Goal: Use online tool/utility: Utilize a website feature to perform a specific function

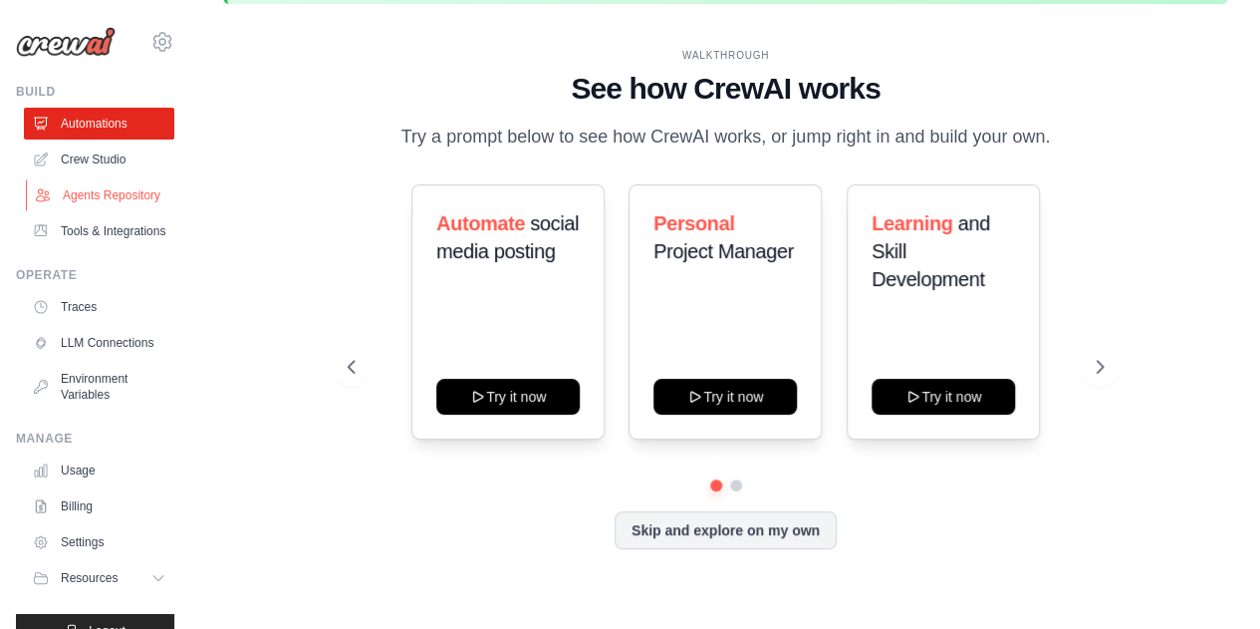
click at [91, 209] on link "Agents Repository" at bounding box center [101, 195] width 150 height 32
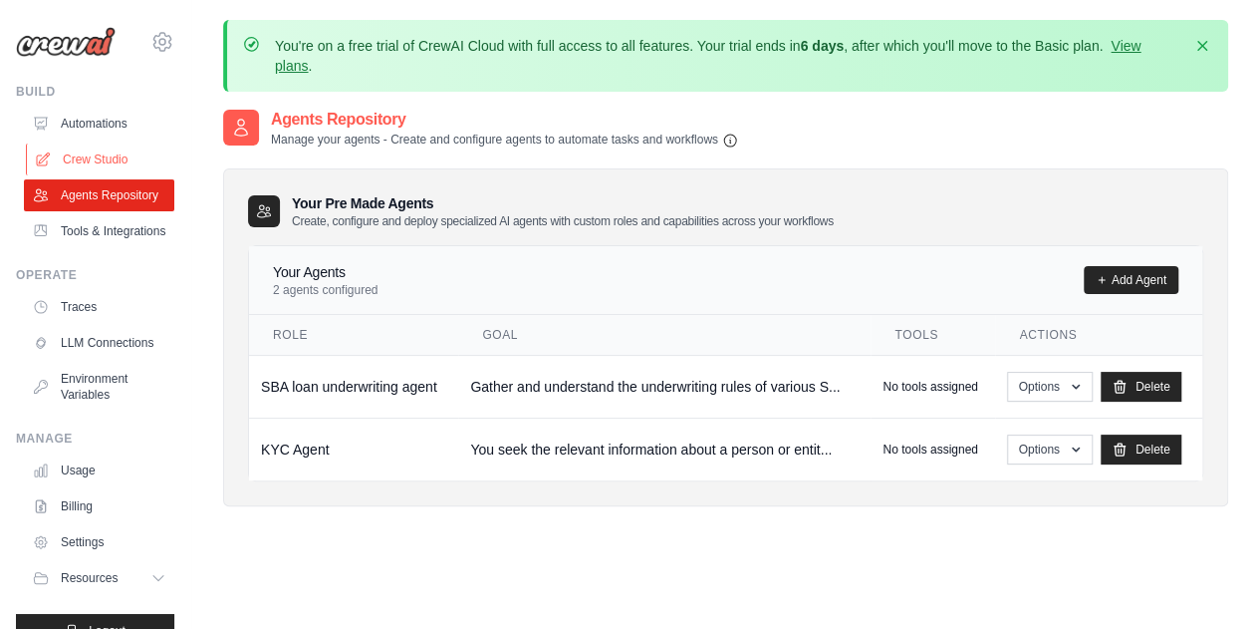
click at [96, 160] on link "Crew Studio" at bounding box center [101, 159] width 150 height 32
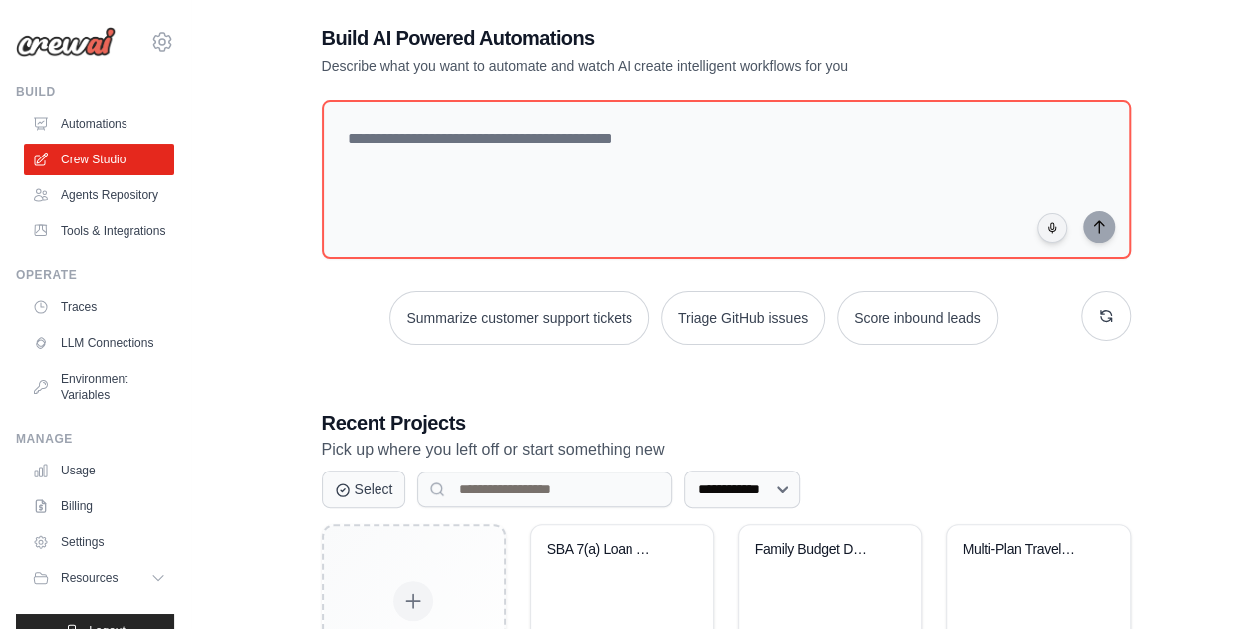
scroll to position [260, 0]
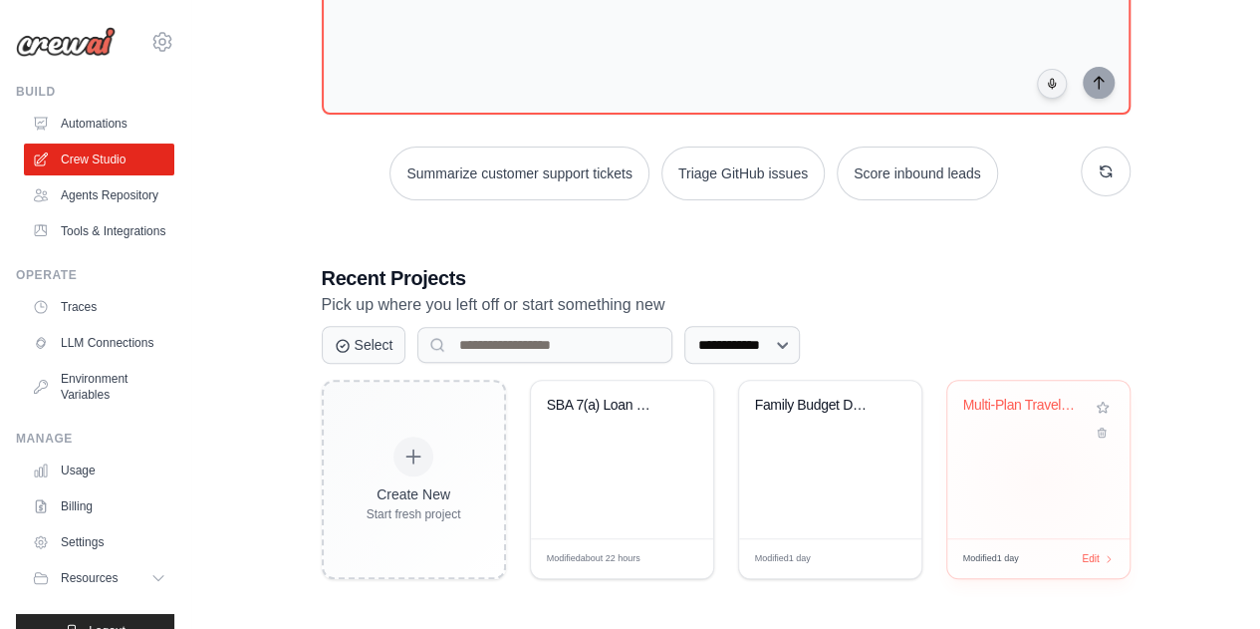
click at [1059, 461] on div "Multi-Plan Travel Optimizer with AP..." at bounding box center [1038, 459] width 182 height 157
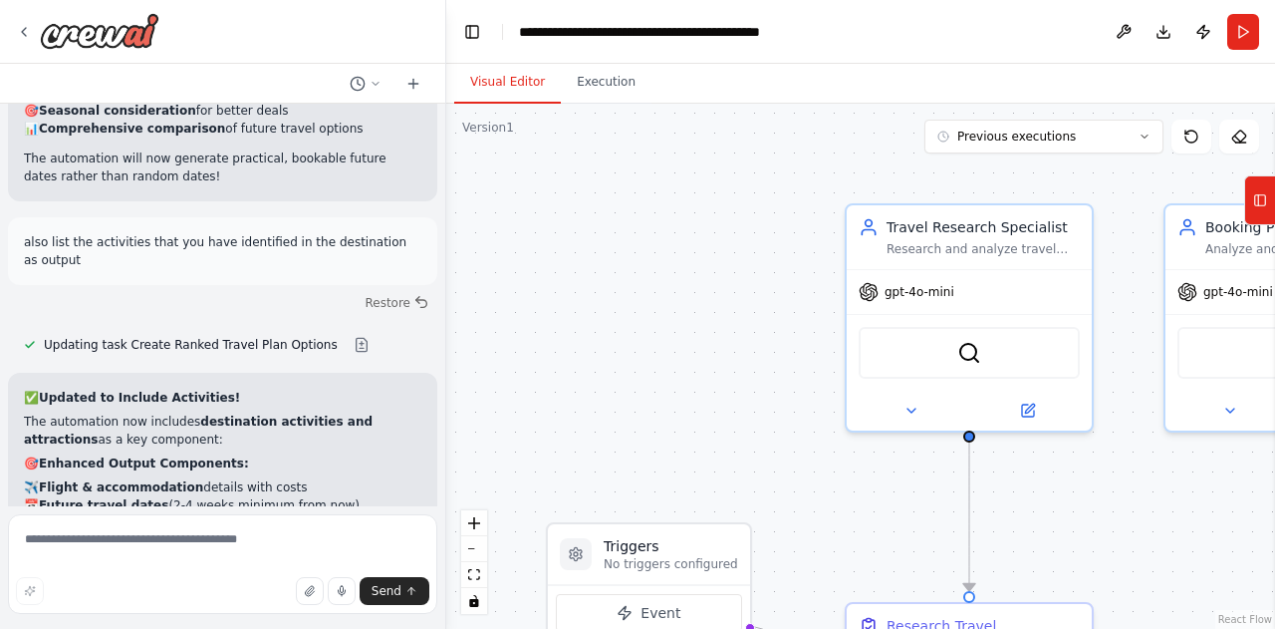
scroll to position [7054, 0]
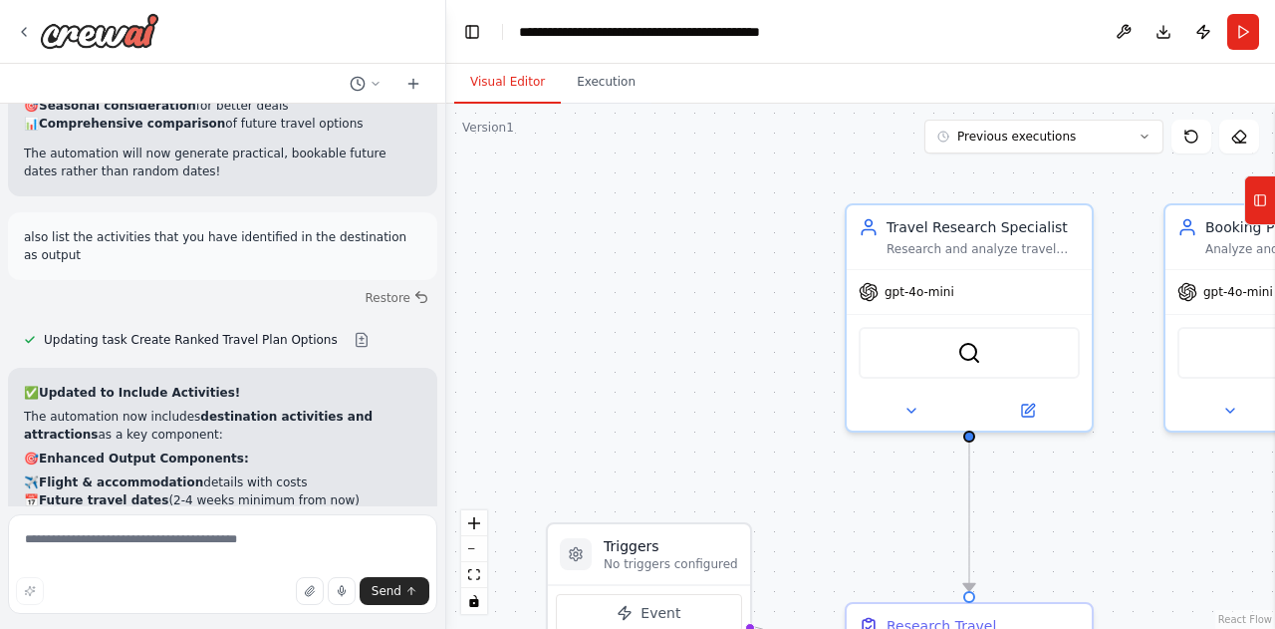
click at [1059, 460] on div ".deletable-edge-delete-btn { width: 20px; height: 20px; border: 0px solid #ffff…" at bounding box center [860, 366] width 829 height 525
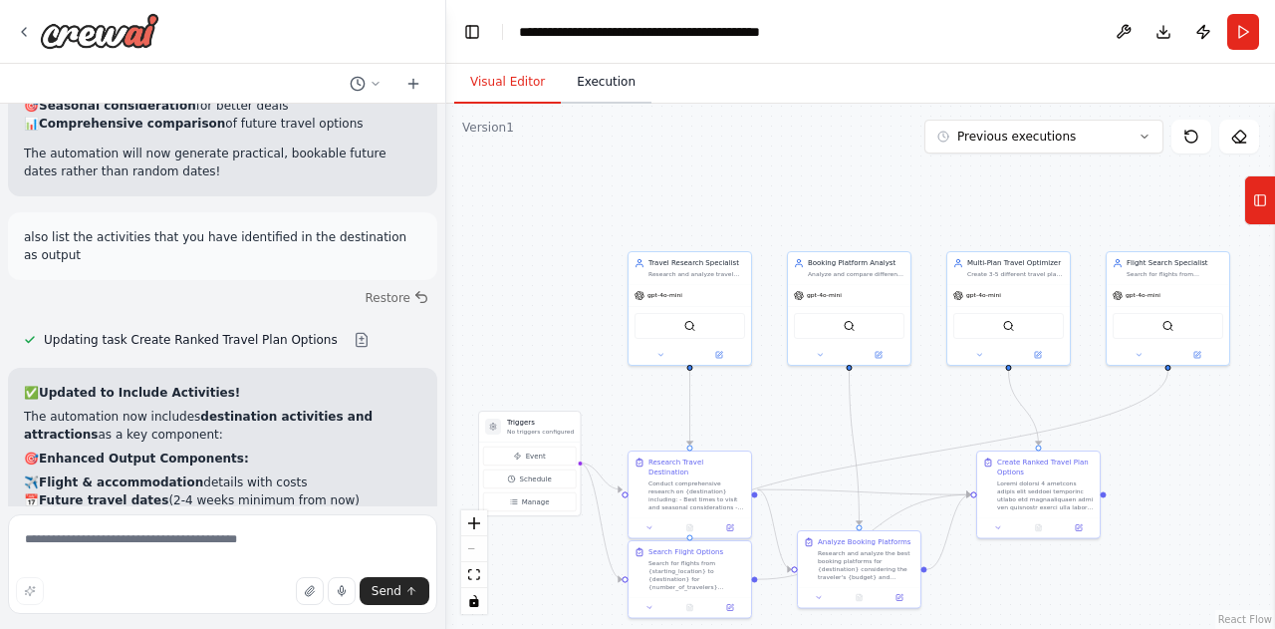
click at [606, 88] on button "Execution" at bounding box center [606, 83] width 91 height 42
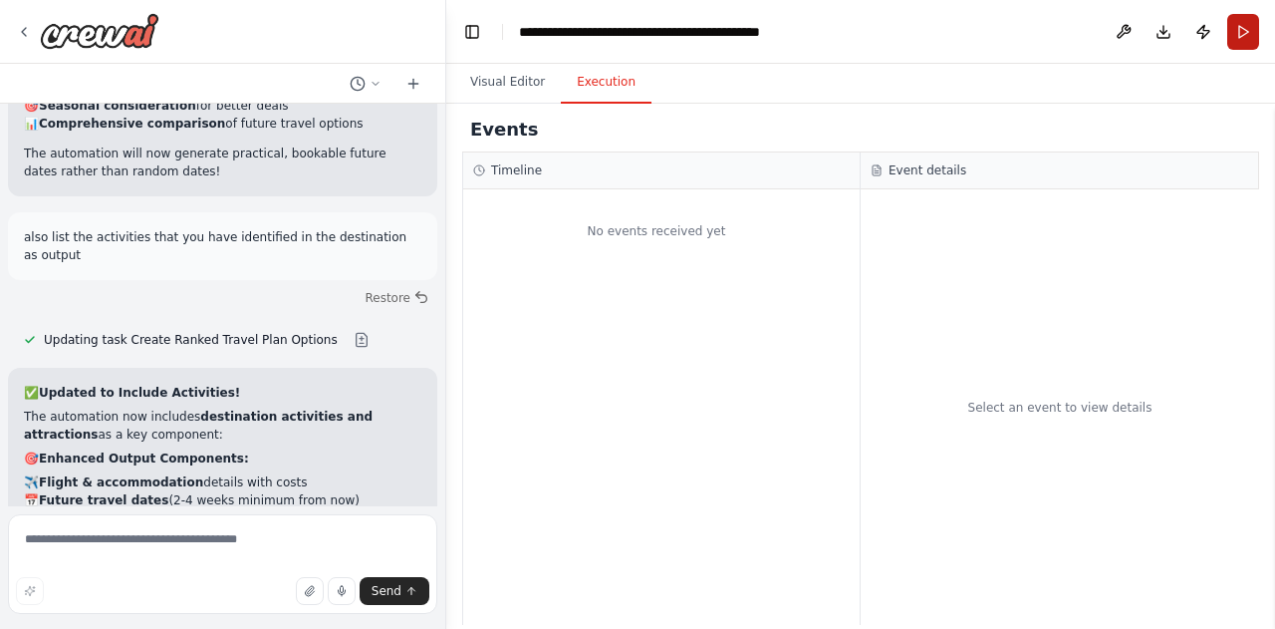
click at [1242, 32] on button "Run" at bounding box center [1243, 32] width 32 height 36
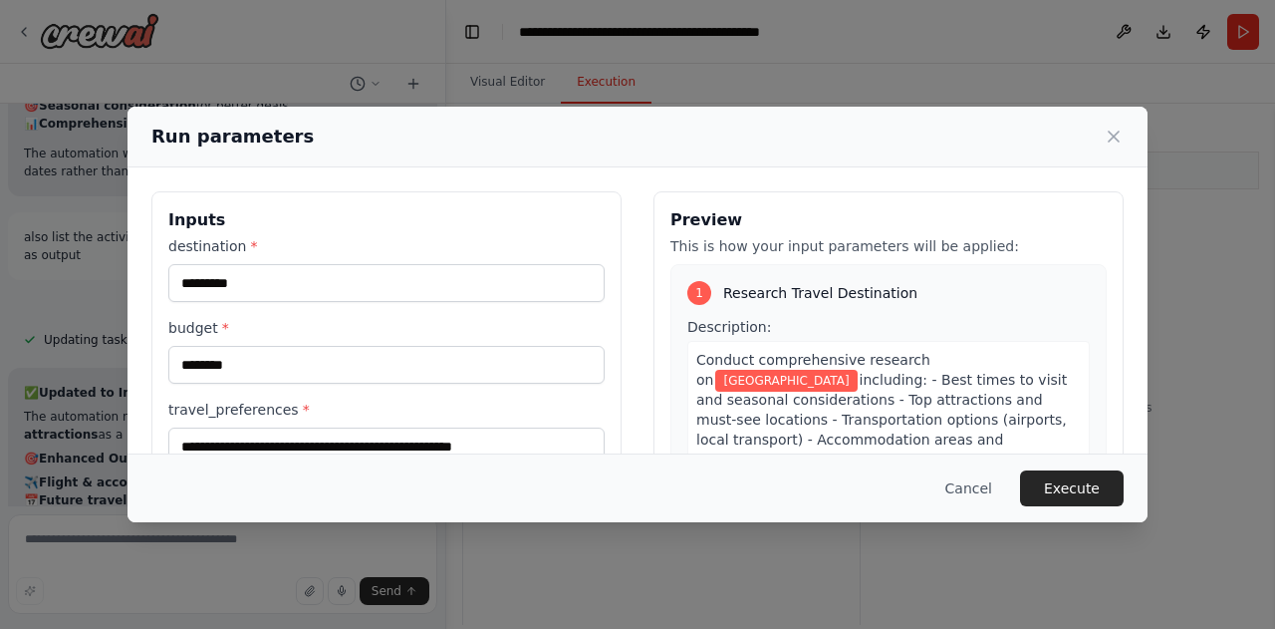
click at [1242, 32] on div "**********" at bounding box center [637, 314] width 1275 height 629
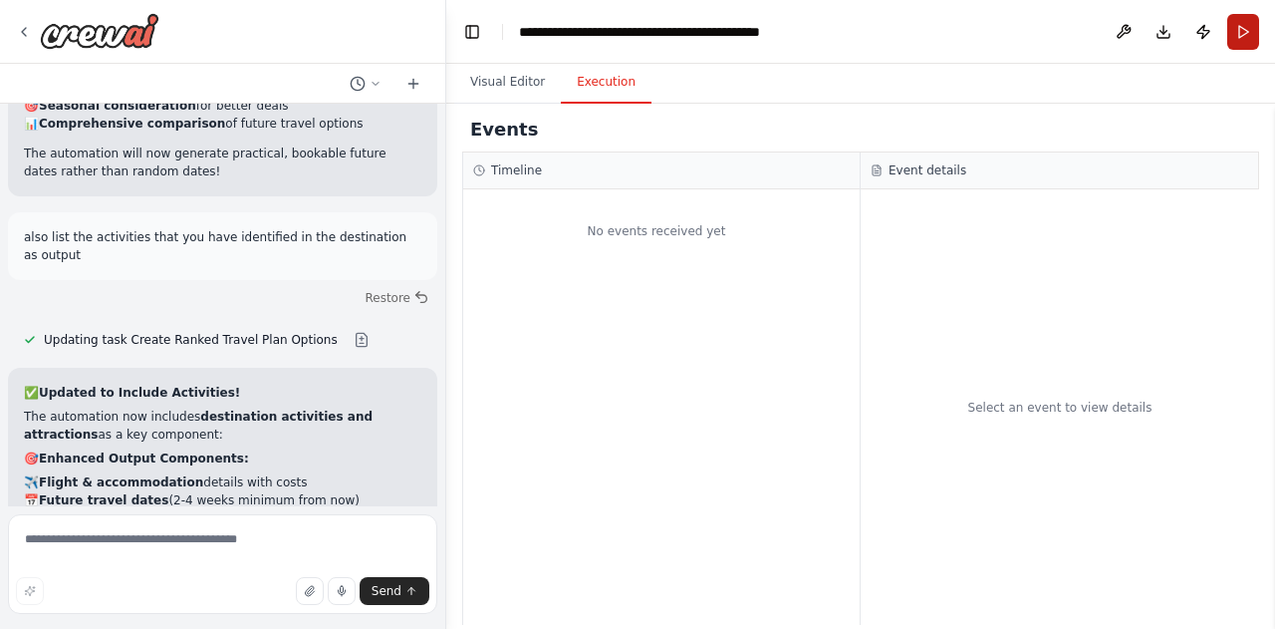
click at [1243, 38] on button "Run" at bounding box center [1243, 32] width 32 height 36
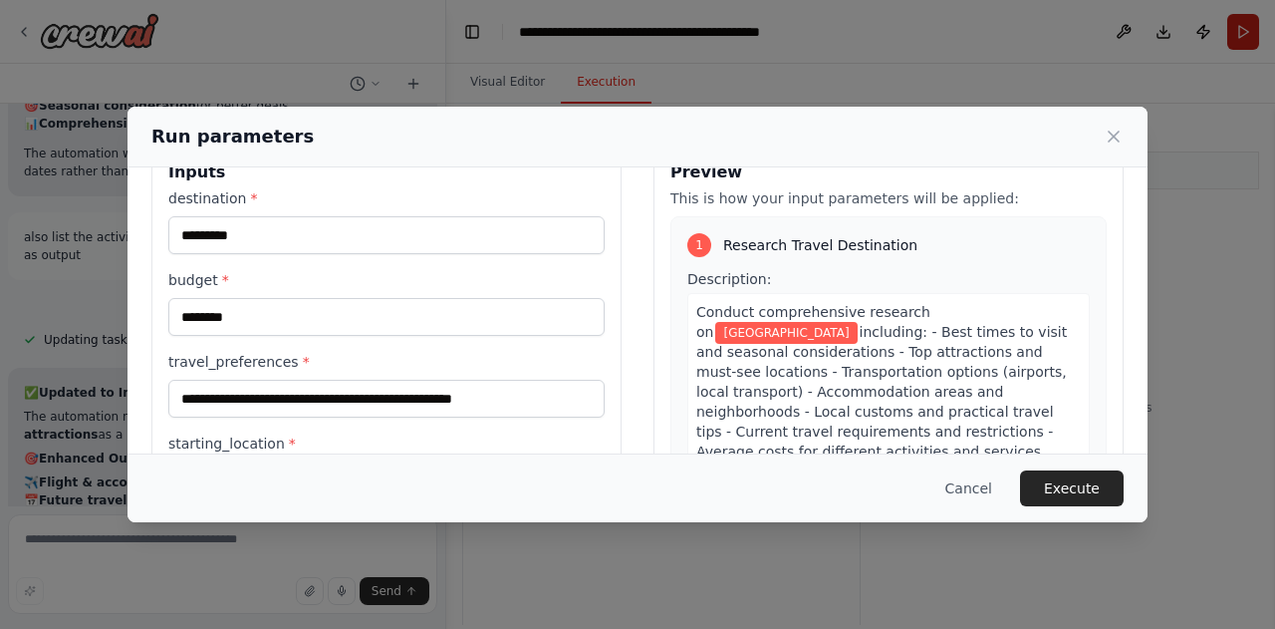
scroll to position [49, 0]
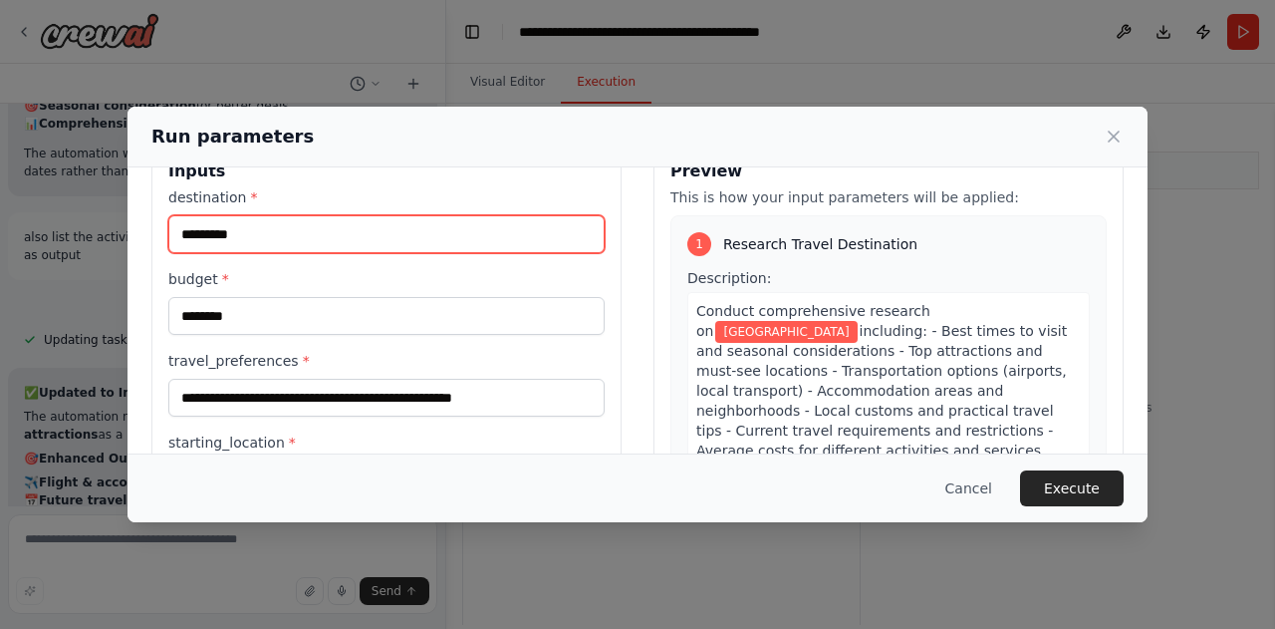
click at [478, 233] on input "*********" at bounding box center [386, 234] width 436 height 38
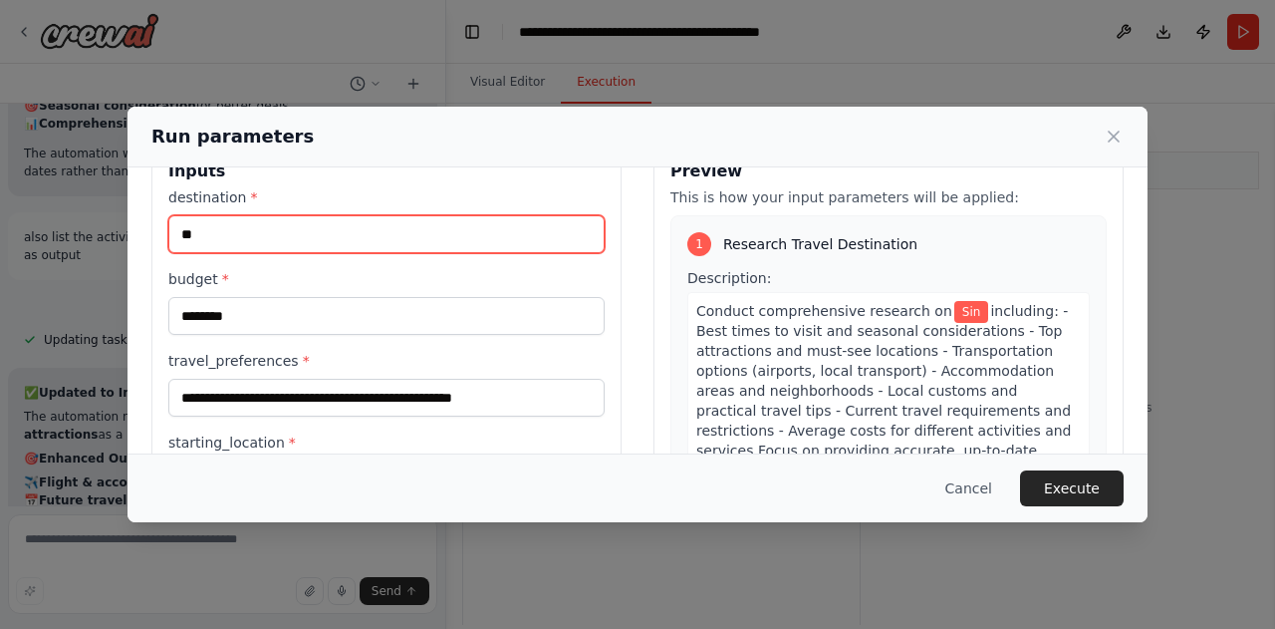
type input "*"
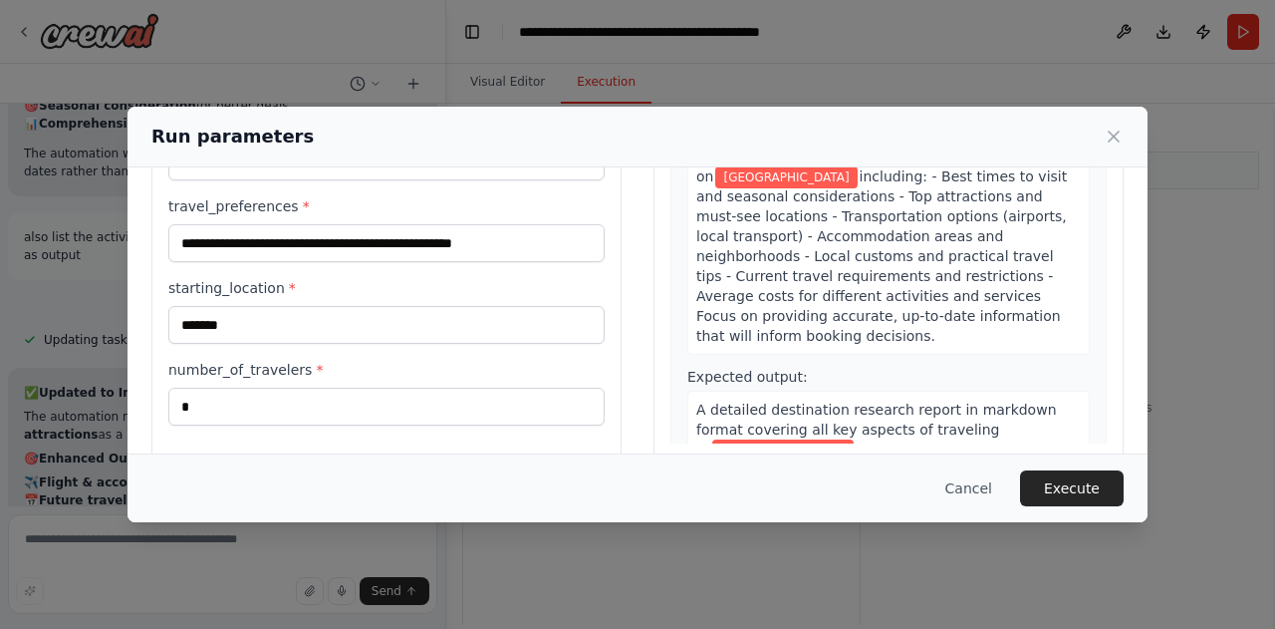
scroll to position [233, 0]
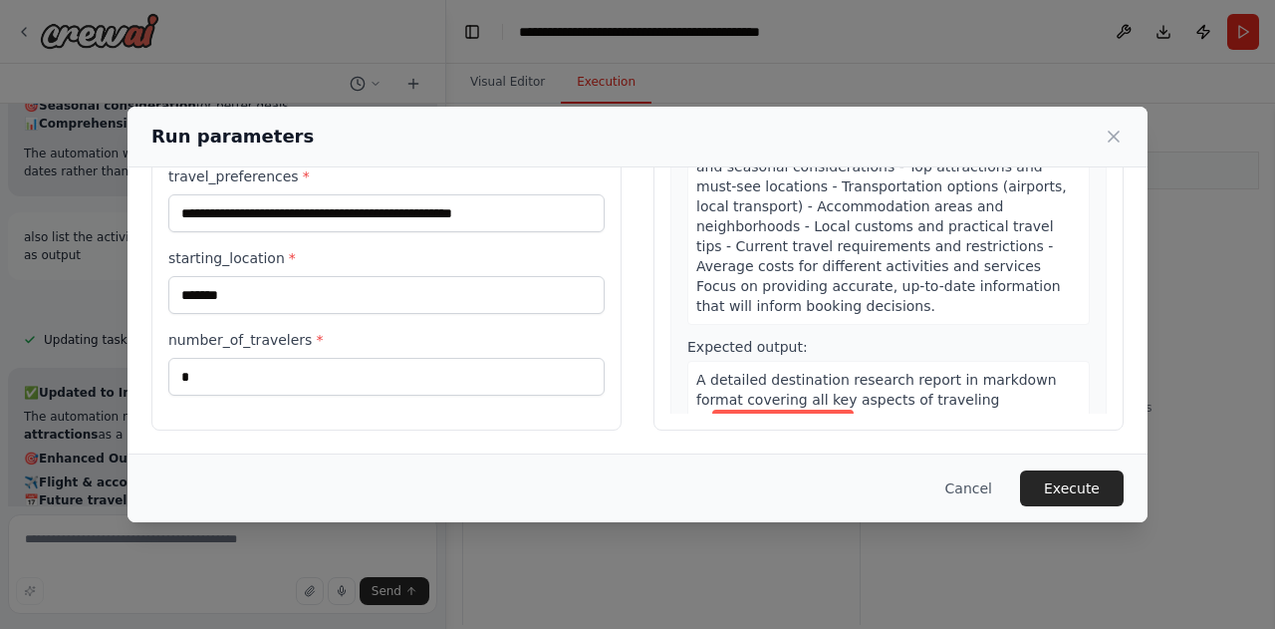
type input "********"
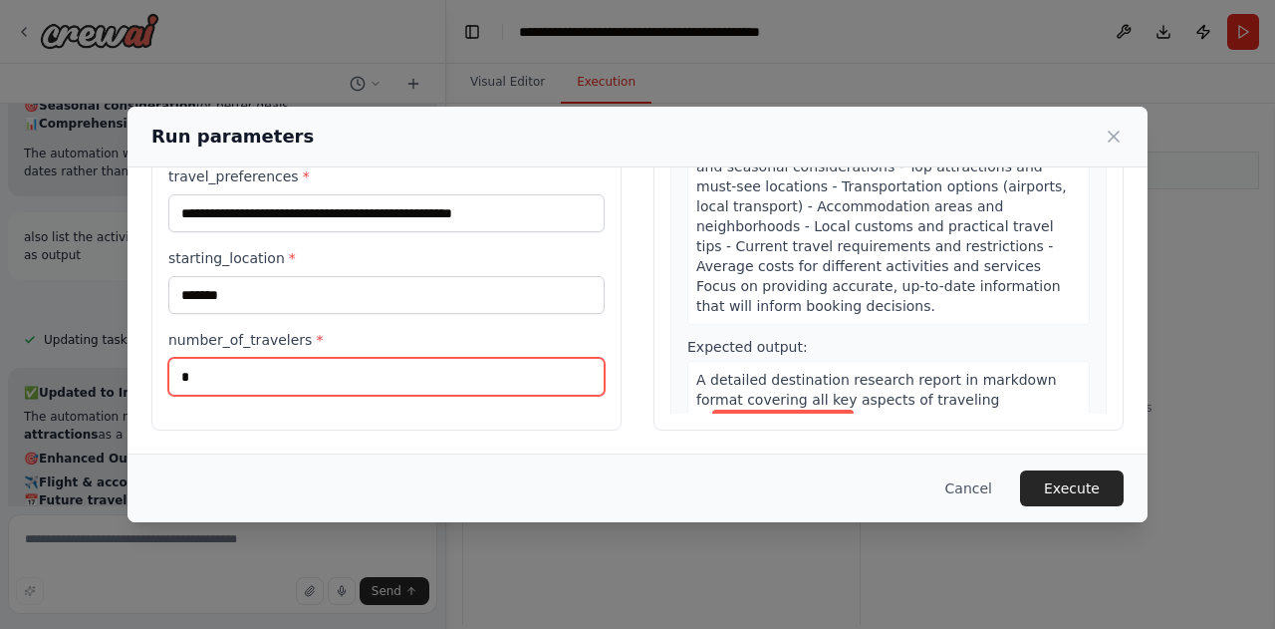
click at [514, 369] on input "*" at bounding box center [386, 377] width 436 height 38
type input "*"
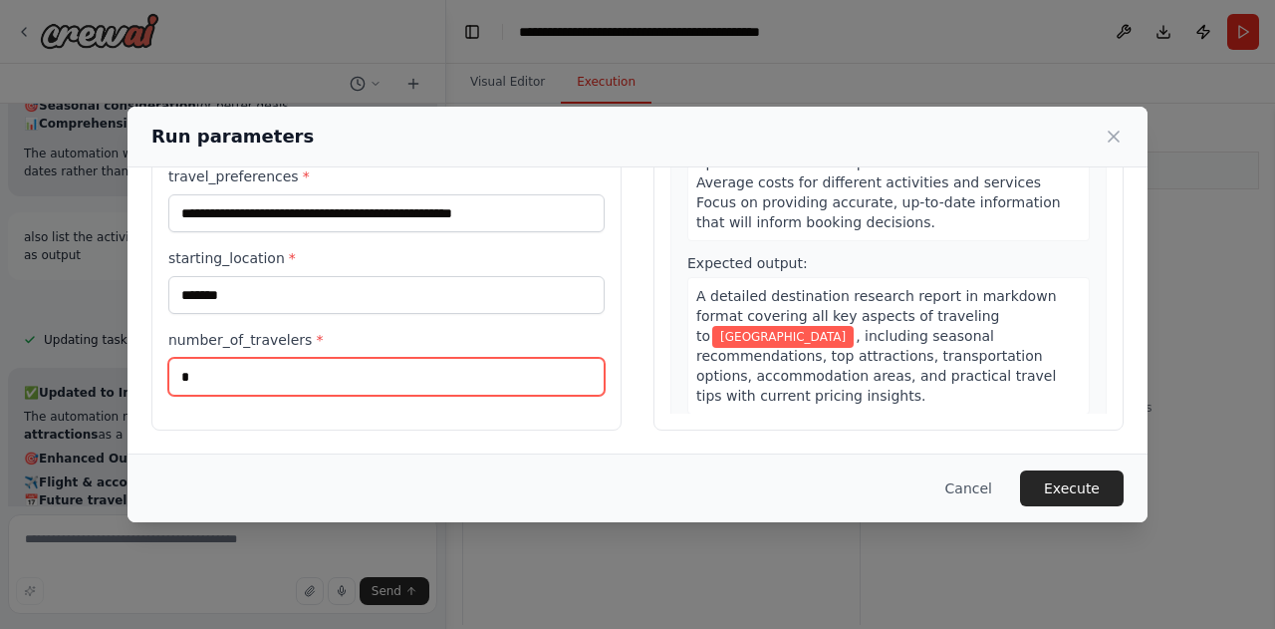
scroll to position [86, 0]
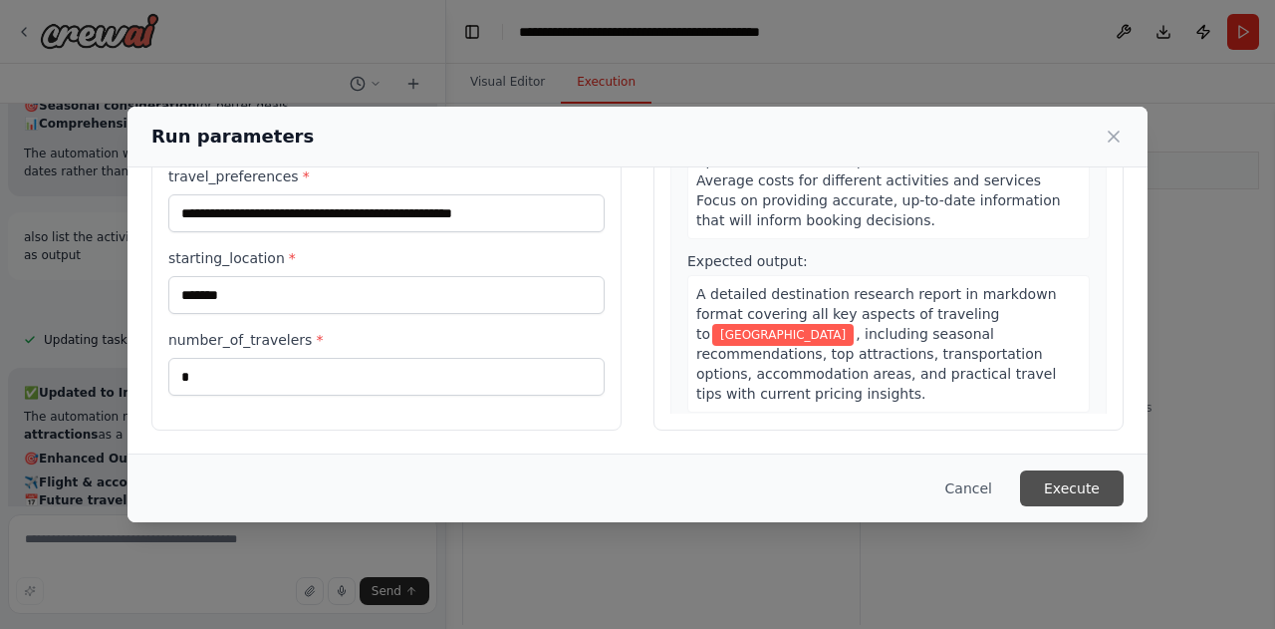
click at [1097, 499] on button "Execute" at bounding box center [1072, 488] width 104 height 36
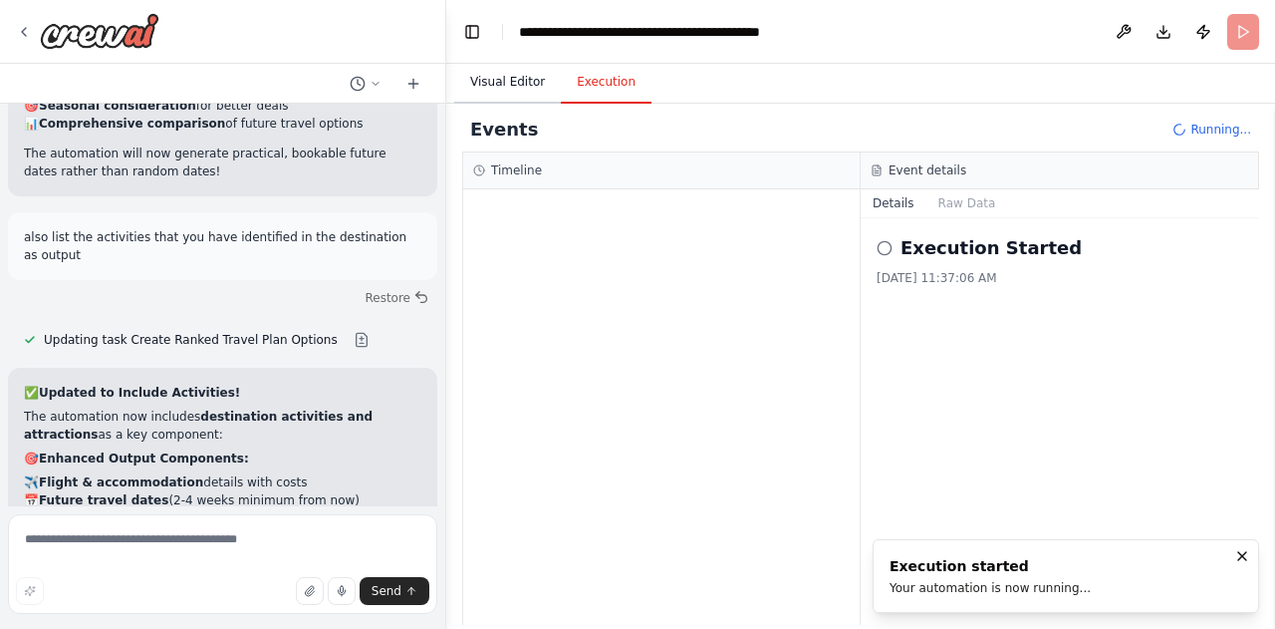
click at [504, 87] on button "Visual Editor" at bounding box center [507, 83] width 107 height 42
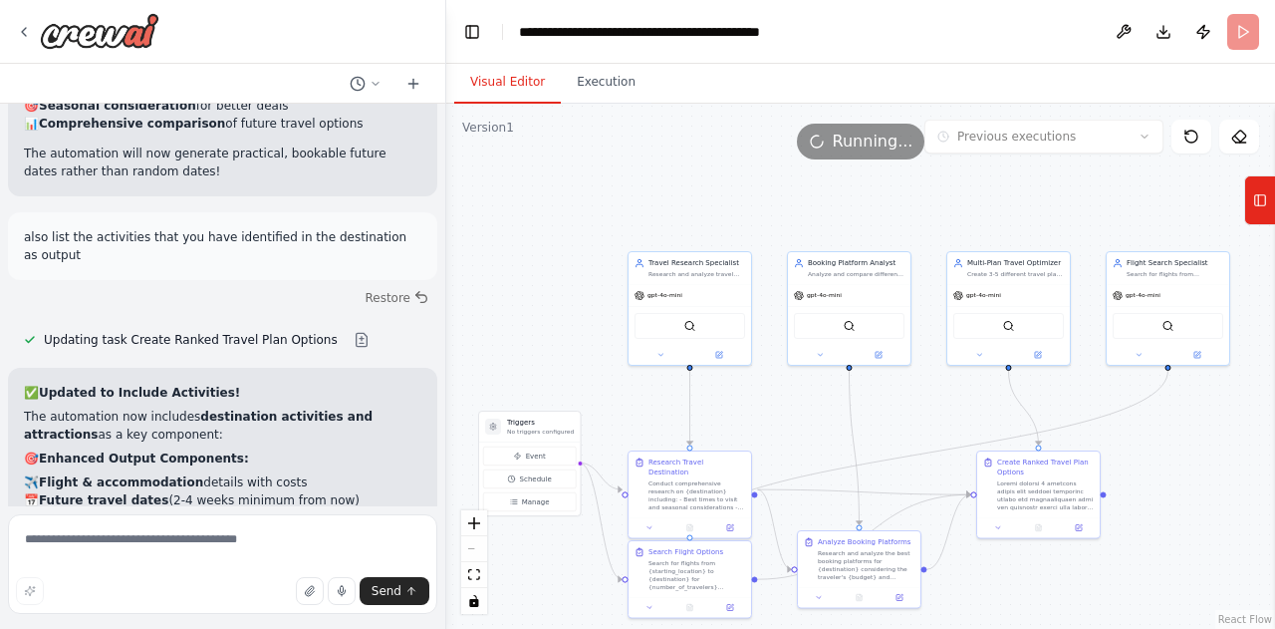
click at [504, 87] on button "Visual Editor" at bounding box center [507, 83] width 107 height 42
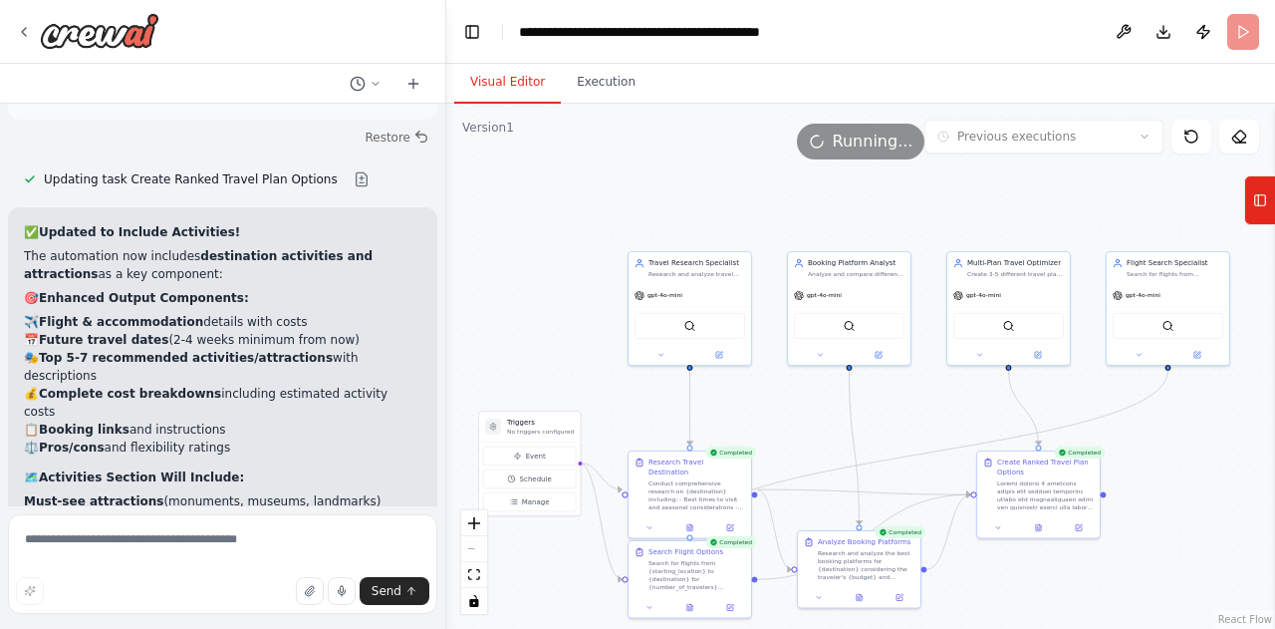
scroll to position [7214, 0]
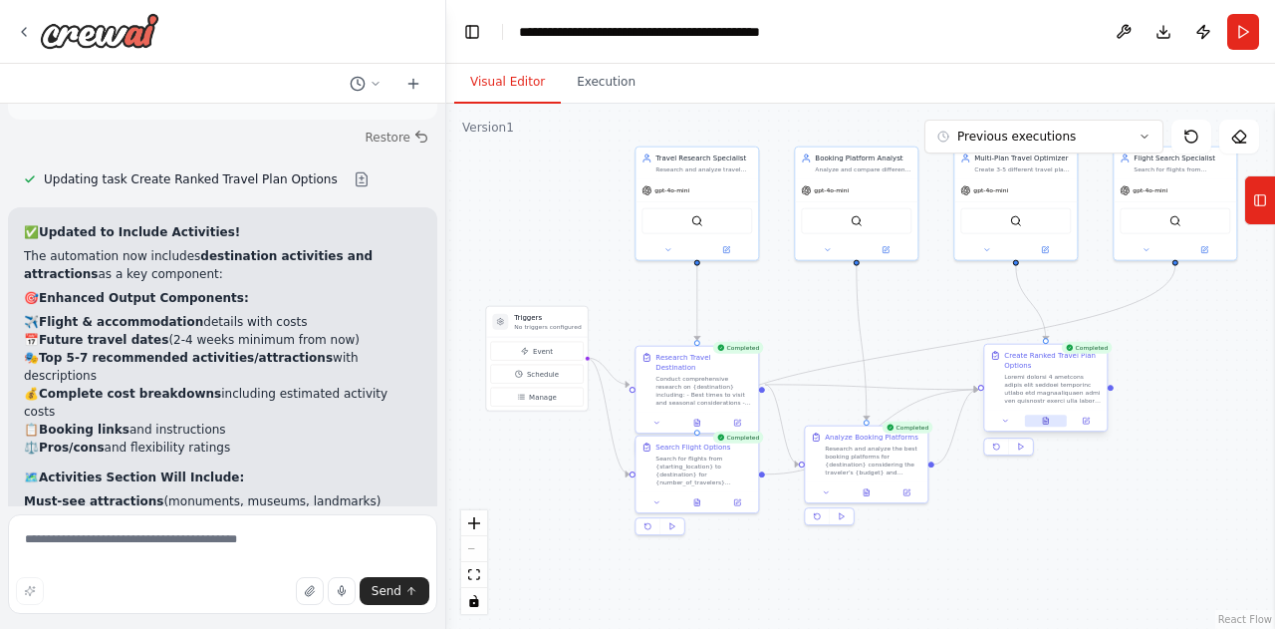
click at [1046, 426] on button at bounding box center [1046, 420] width 42 height 12
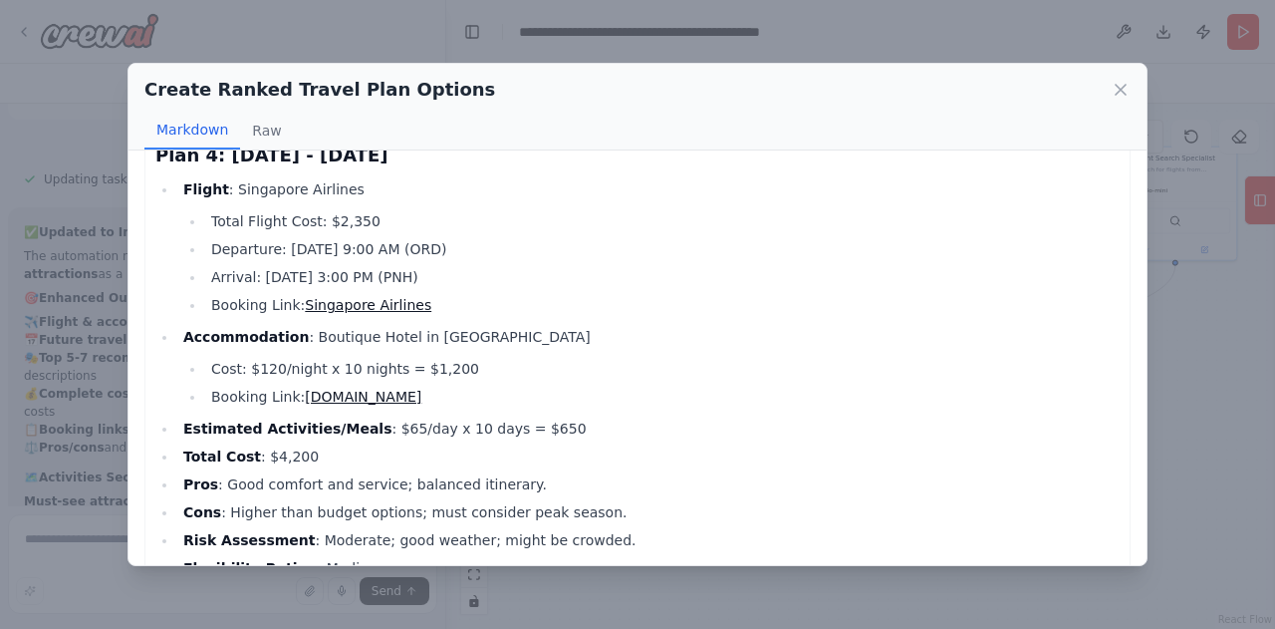
scroll to position [1509, 0]
click at [259, 141] on button "Raw" at bounding box center [266, 131] width 53 height 38
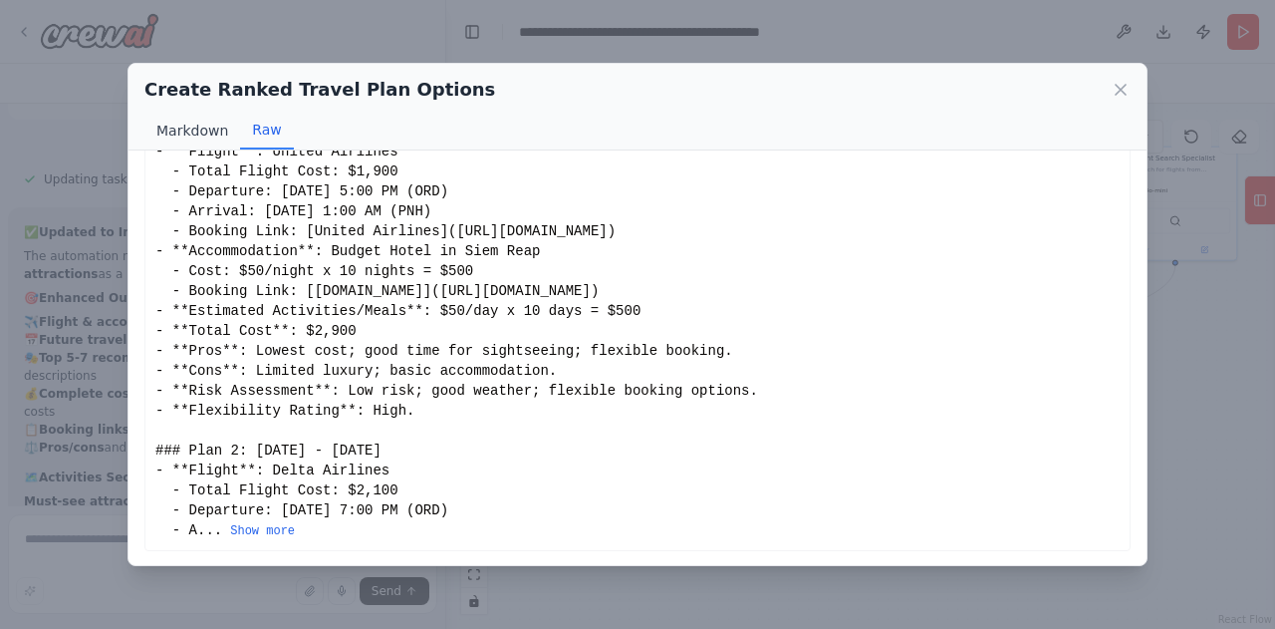
click at [259, 141] on button "Raw" at bounding box center [266, 131] width 53 height 38
click at [173, 131] on button "Markdown" at bounding box center [192, 131] width 96 height 38
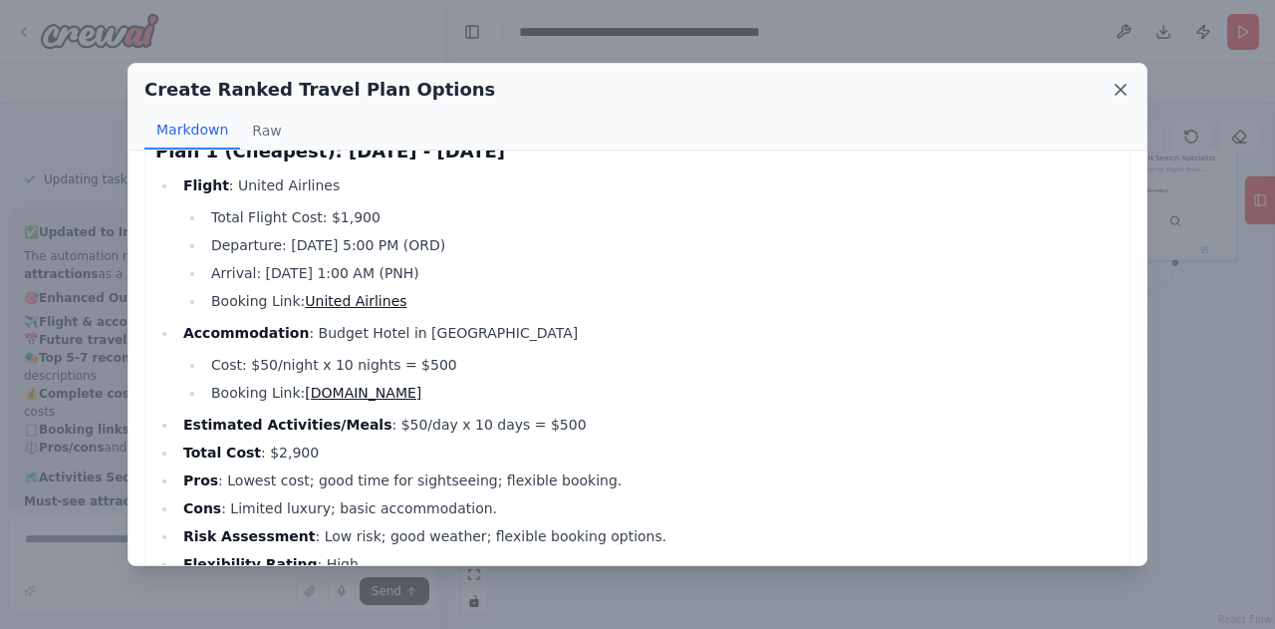
click at [1123, 92] on icon at bounding box center [1121, 90] width 10 height 10
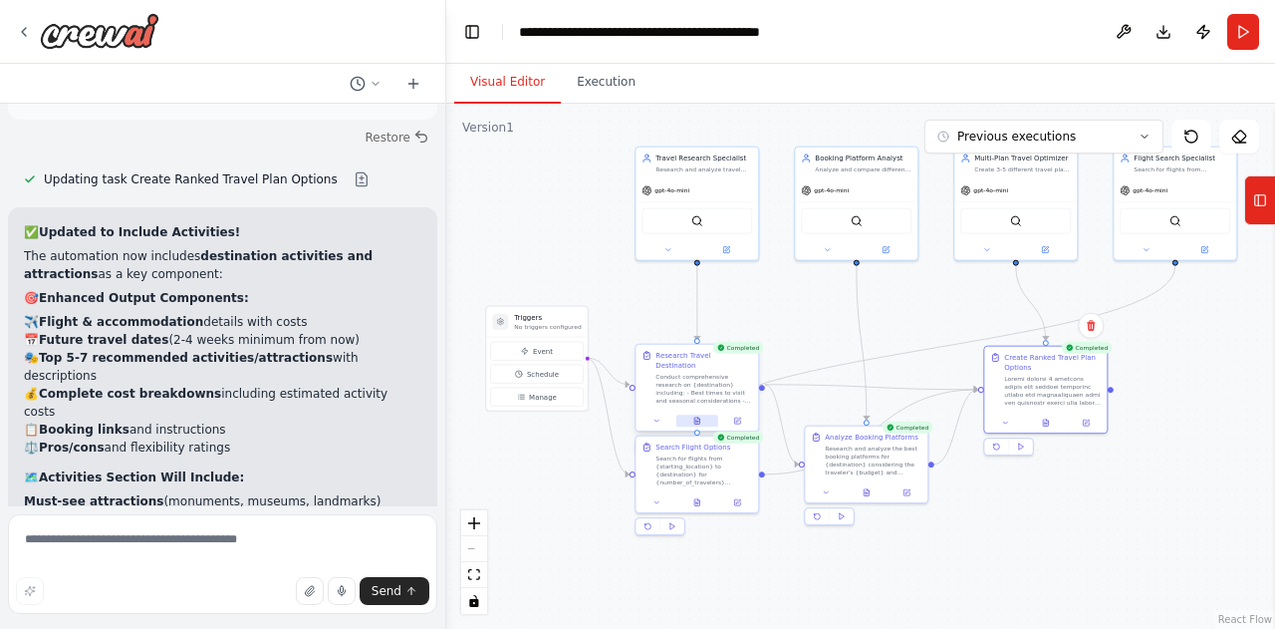
click at [696, 417] on icon at bounding box center [696, 420] width 5 height 7
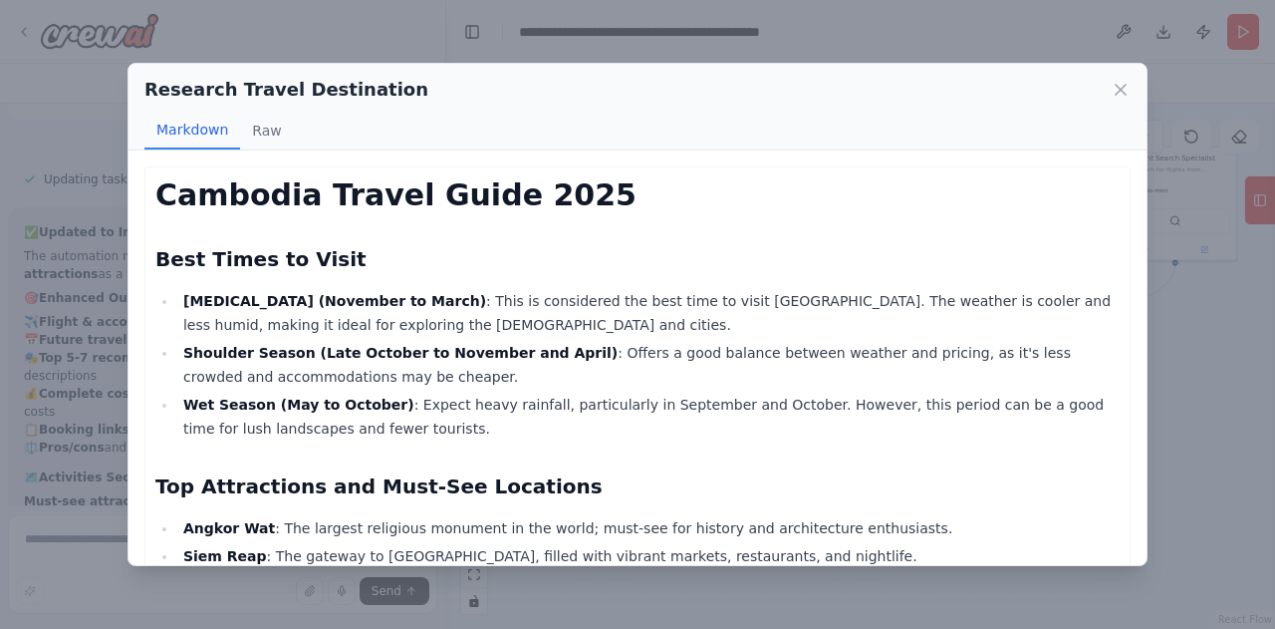
click at [705, 404] on li "Wet Season (May to October) : Expect heavy rainfall, particularly in September …" at bounding box center [648, 416] width 942 height 48
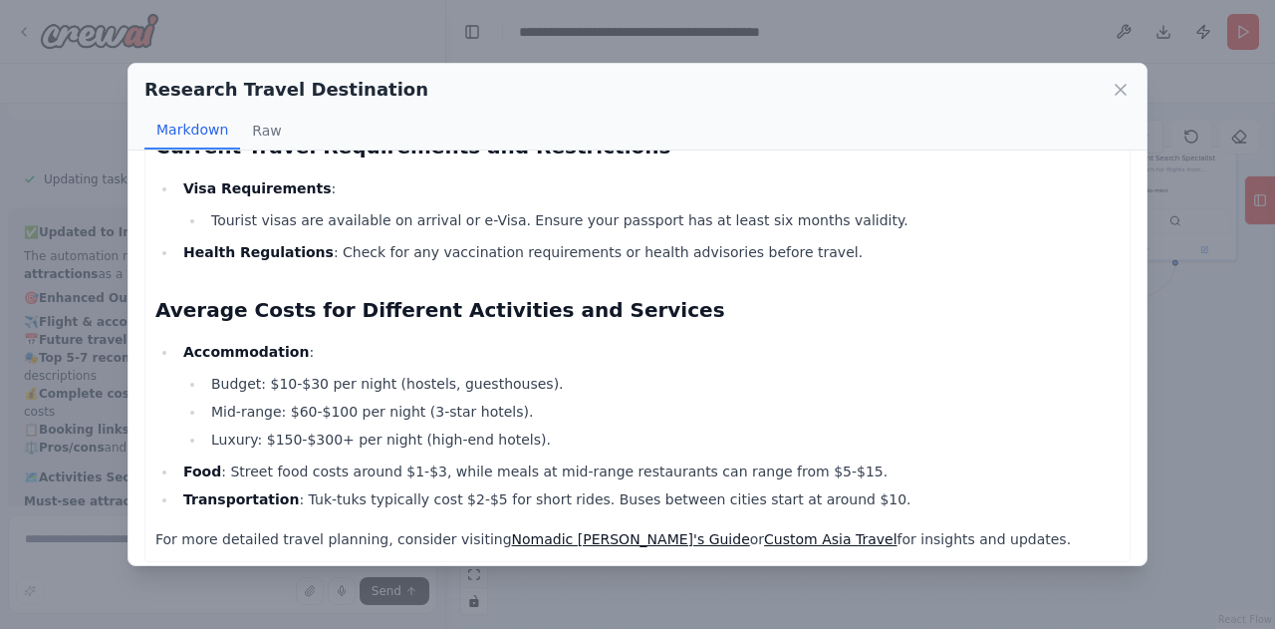
scroll to position [1263, 0]
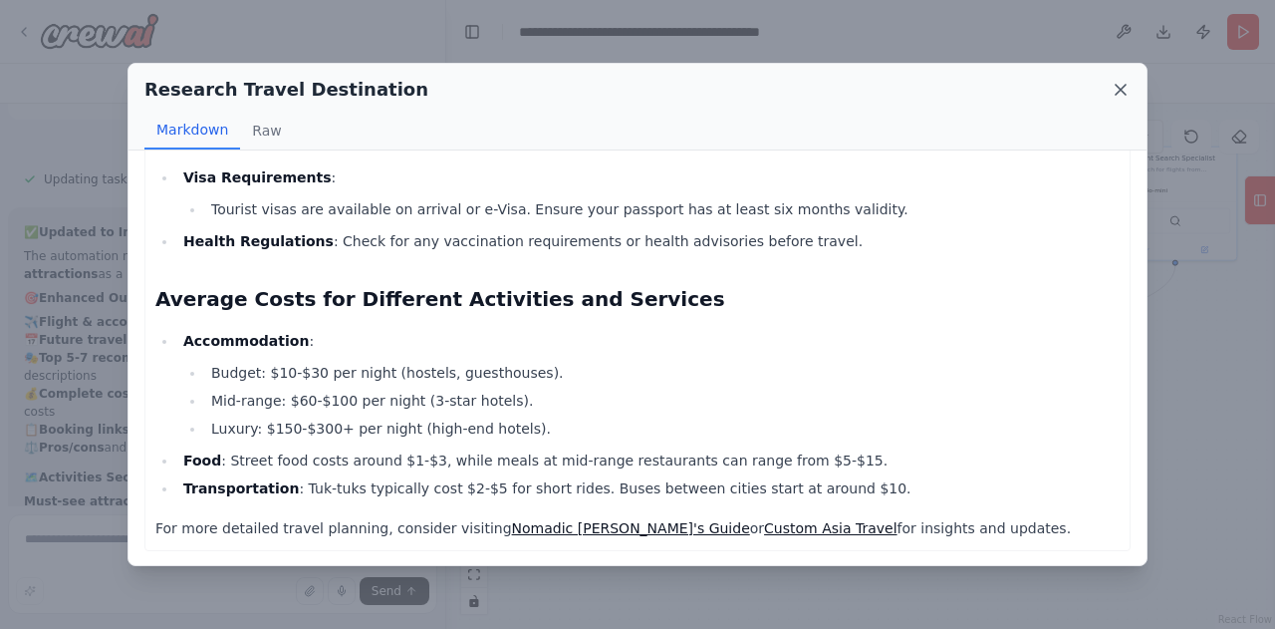
click at [1123, 83] on icon at bounding box center [1121, 90] width 20 height 20
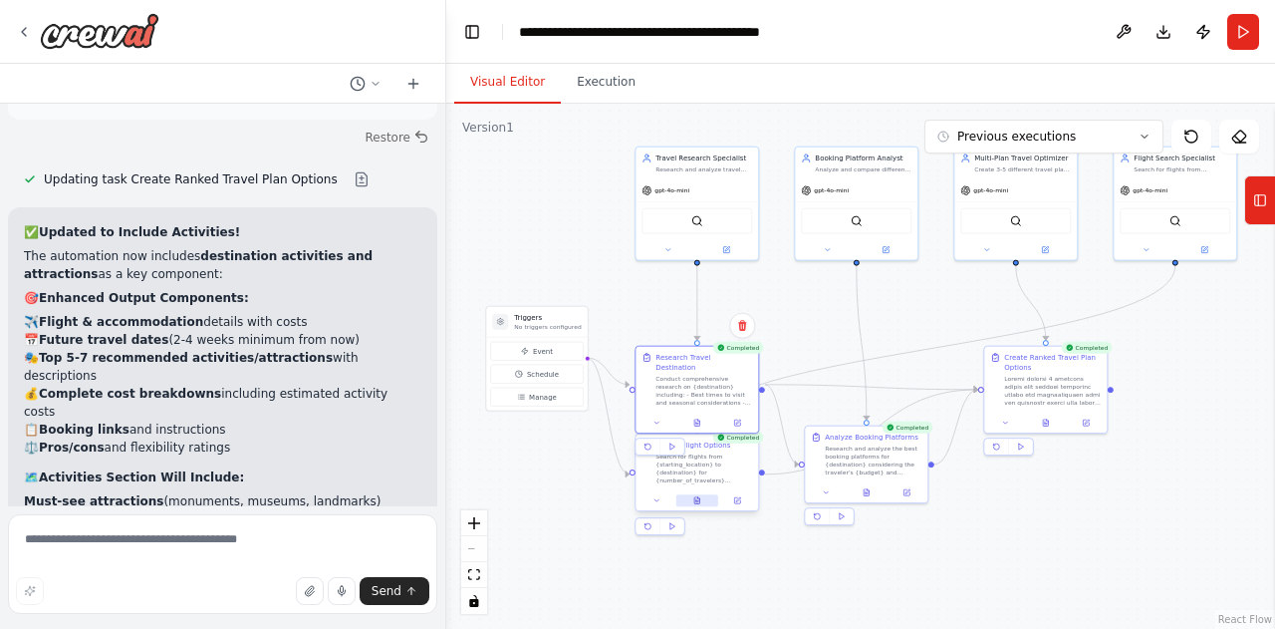
click at [697, 502] on icon at bounding box center [696, 502] width 3 height 0
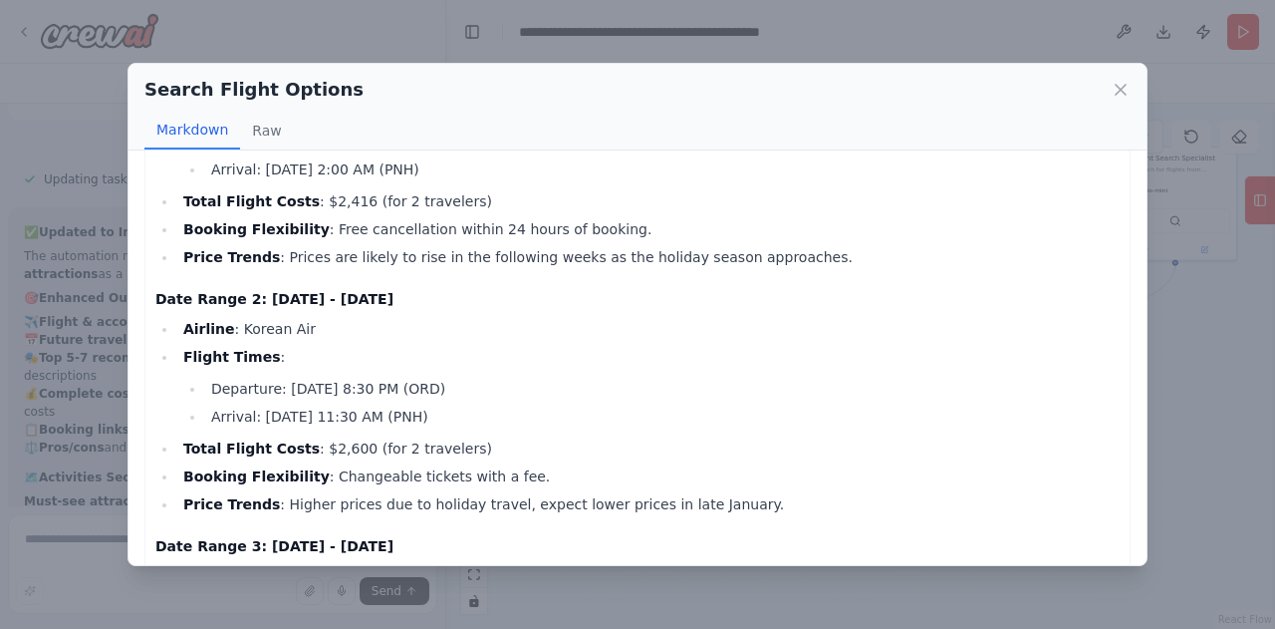
scroll to position [0, 0]
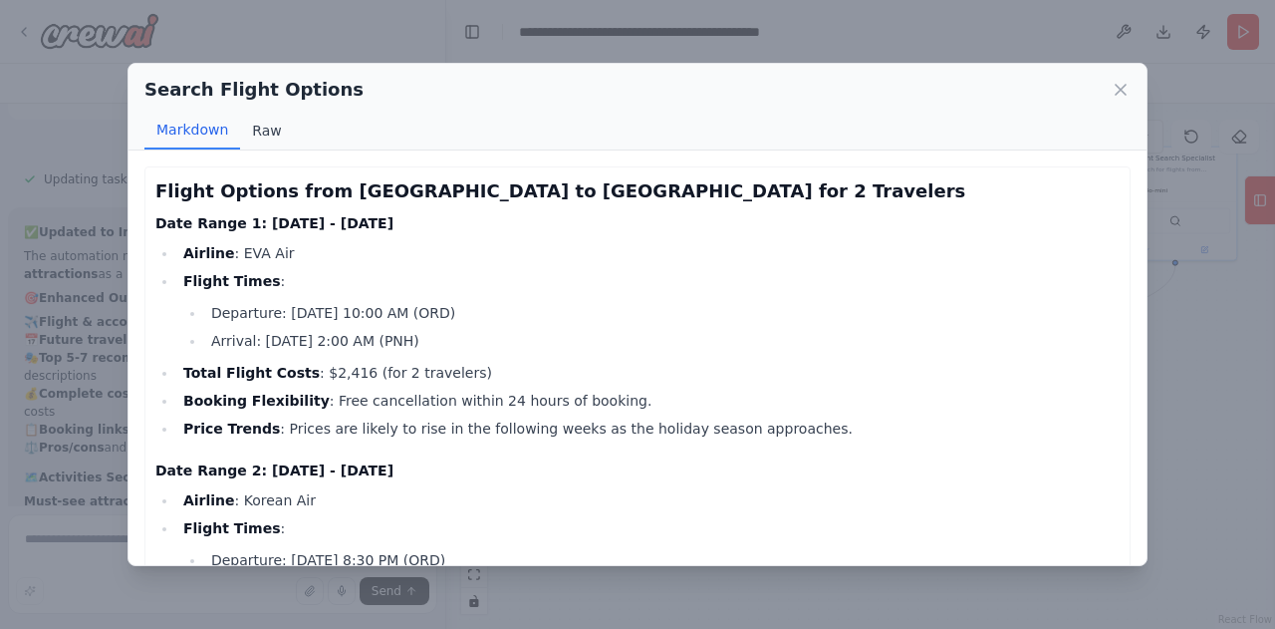
click at [267, 137] on button "Raw" at bounding box center [266, 131] width 53 height 38
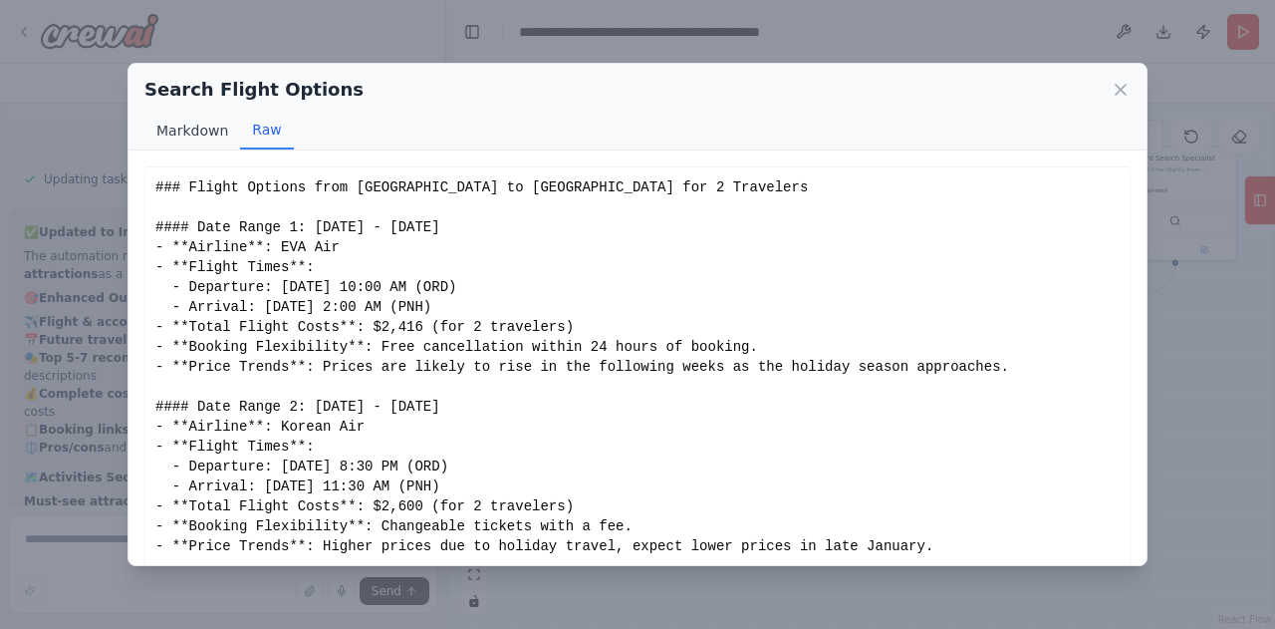
click at [267, 137] on button "Raw" at bounding box center [266, 131] width 53 height 38
click at [195, 126] on button "Markdown" at bounding box center [192, 131] width 96 height 38
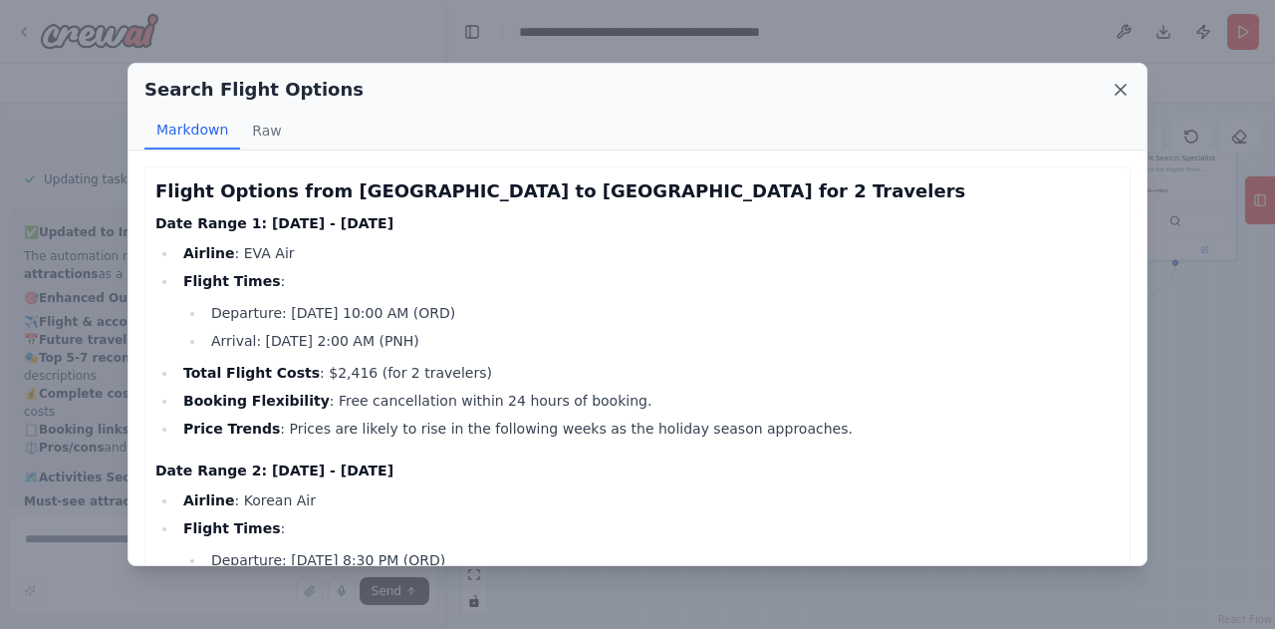
click at [1121, 89] on icon at bounding box center [1121, 90] width 10 height 10
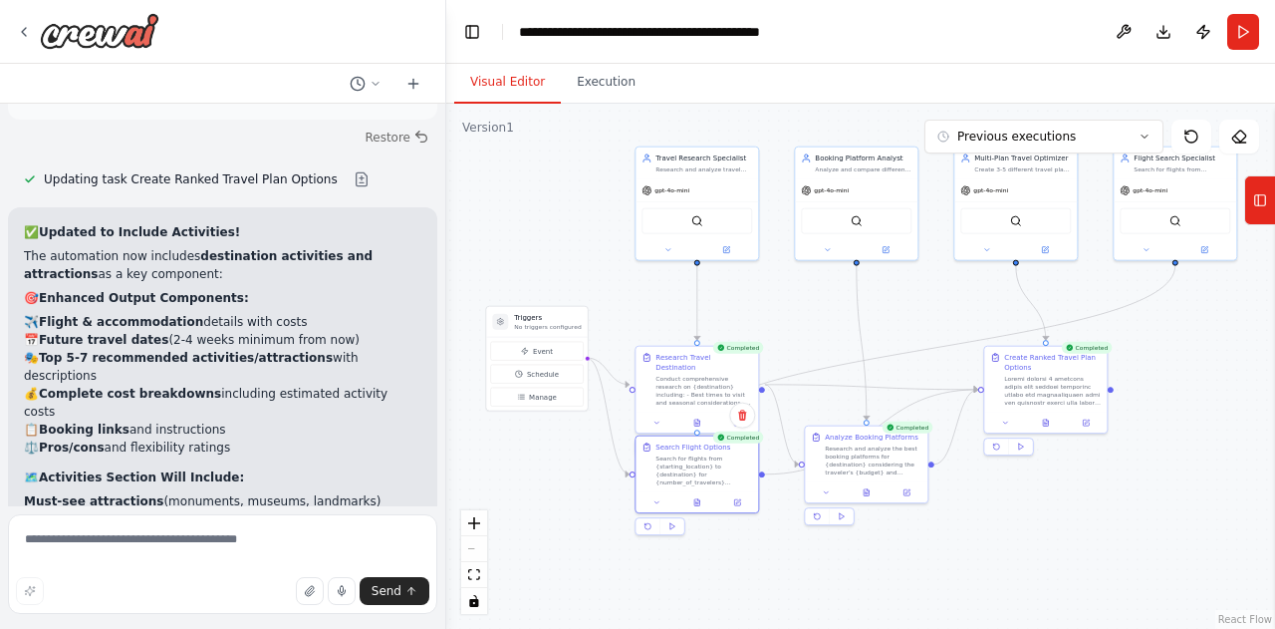
click at [946, 560] on div ".deletable-edge-delete-btn { width: 20px; height: 20px; border: 0px solid #ffff…" at bounding box center [860, 366] width 829 height 525
